Goal: Register for event/course

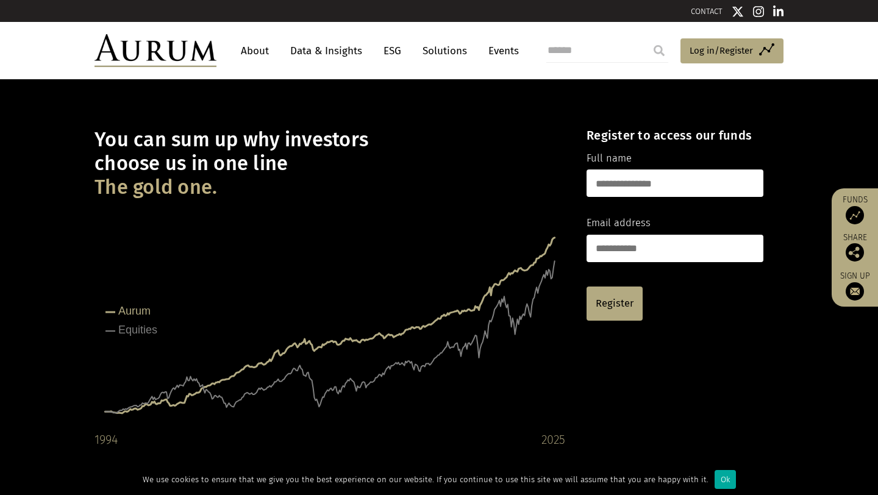
click at [154, 50] on img at bounding box center [156, 50] width 122 height 33
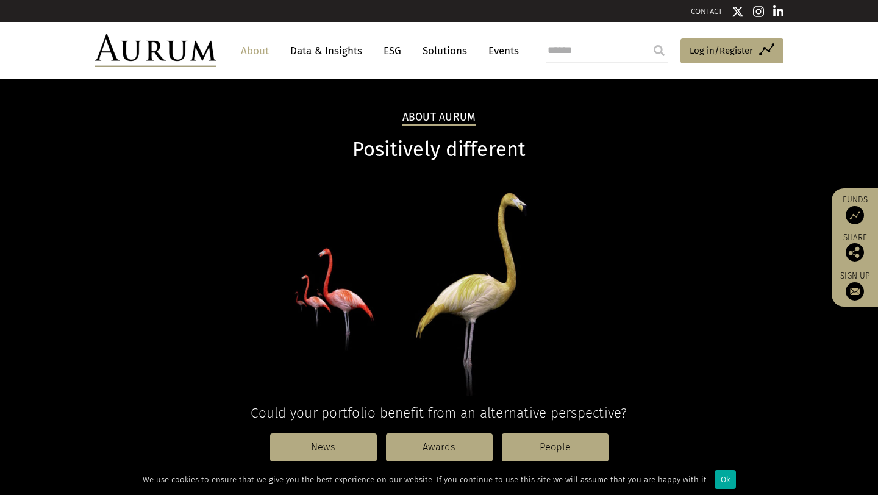
click at [499, 52] on link "Events" at bounding box center [500, 51] width 37 height 23
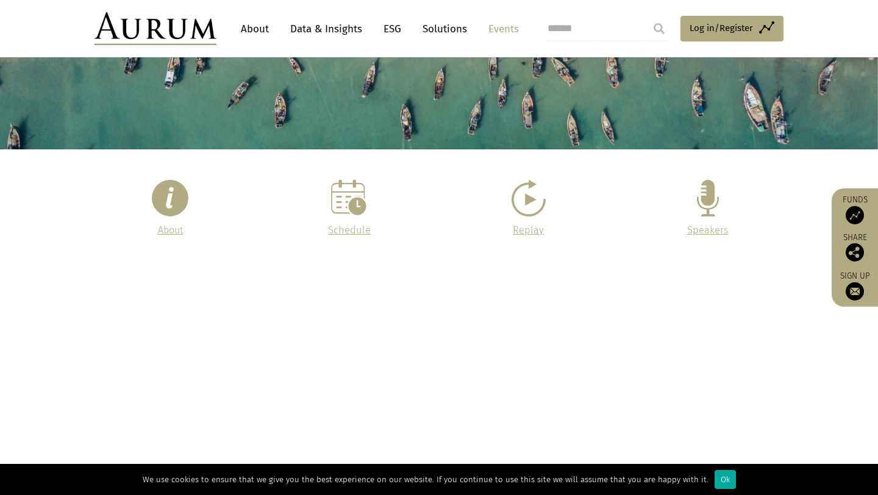
scroll to position [147, 0]
click at [704, 199] on img at bounding box center [708, 197] width 22 height 37
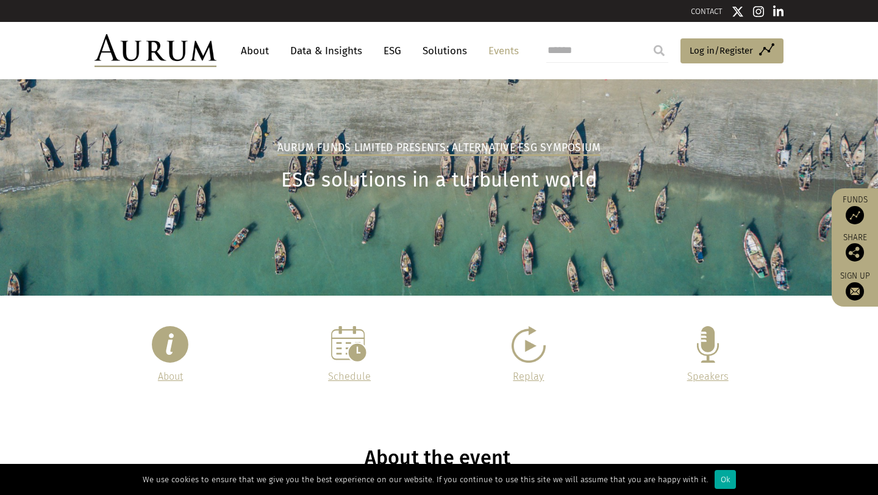
click at [776, 13] on img at bounding box center [778, 11] width 11 height 12
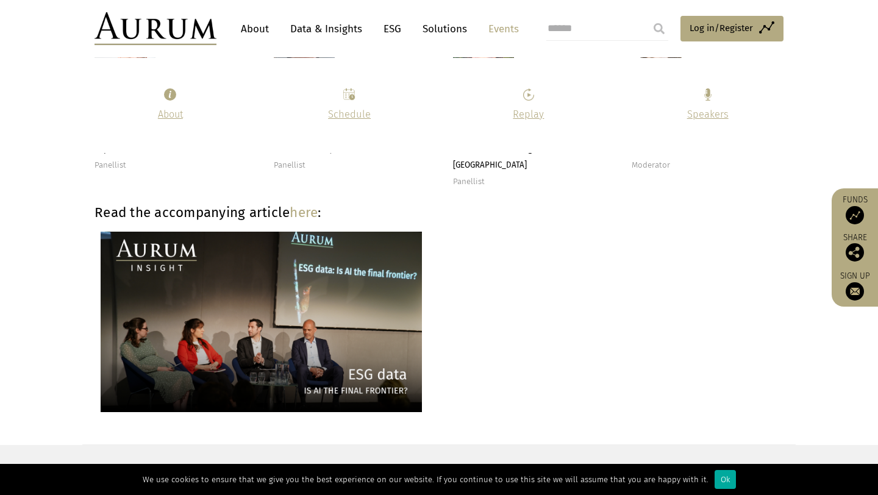
scroll to position [3041, 0]
